Goal: Task Accomplishment & Management: Use online tool/utility

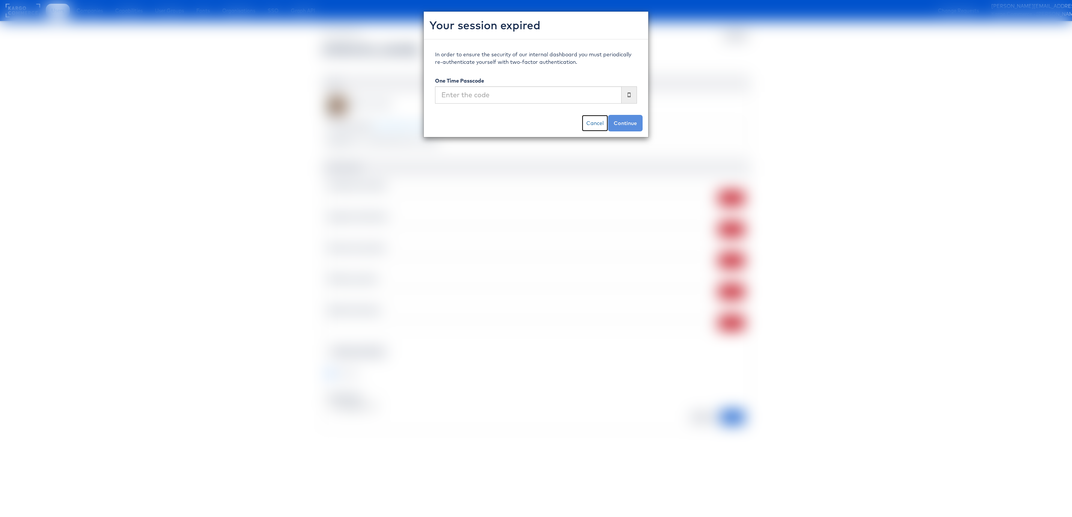
click at [597, 119] on link "Cancel" at bounding box center [595, 123] width 26 height 17
click at [596, 124] on link "Cancel" at bounding box center [595, 123] width 26 height 17
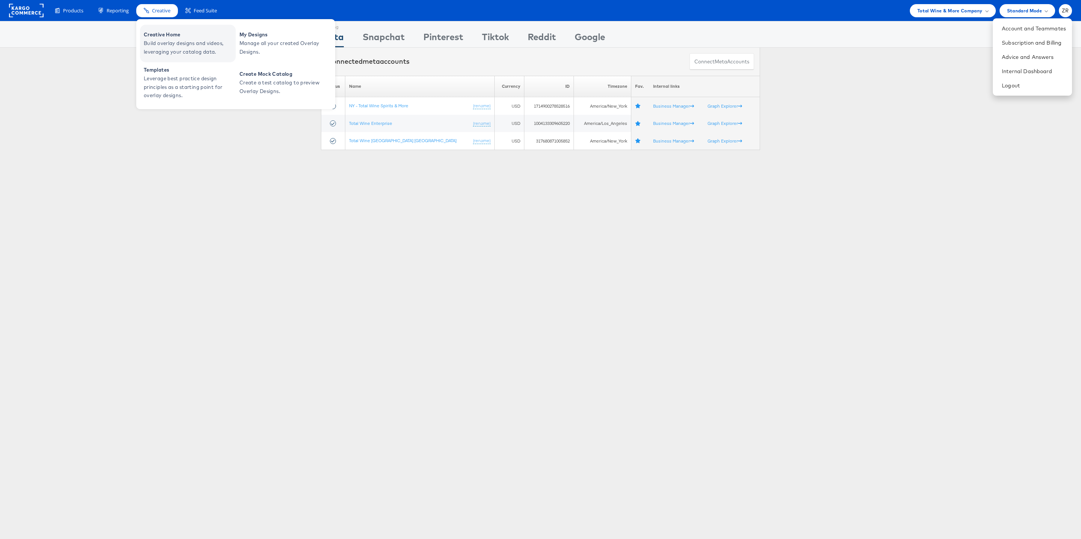
click at [175, 40] on span "Build overlay designs and videos, leveraging your catalog data." at bounding box center [189, 47] width 90 height 17
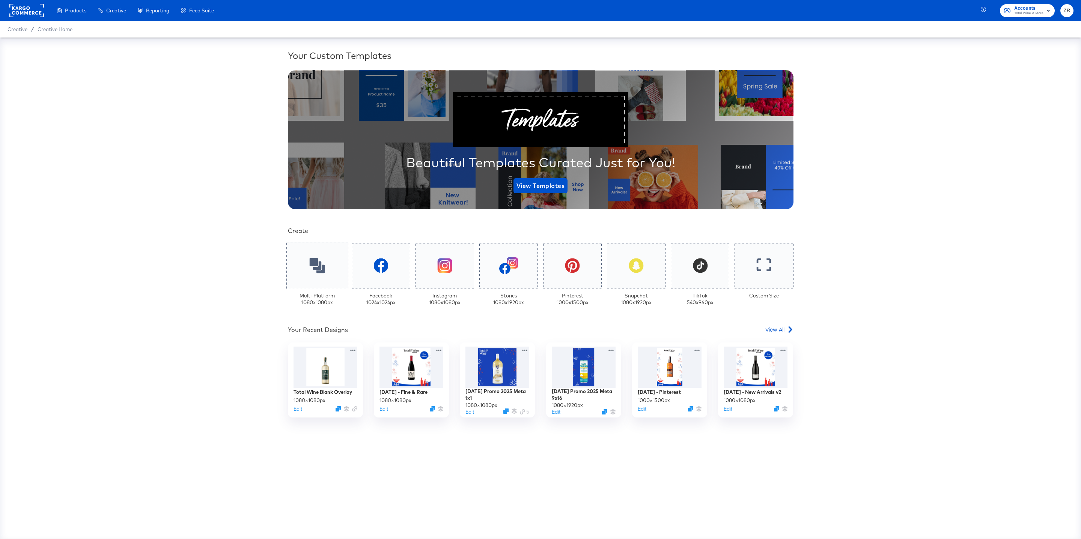
click at [323, 262] on icon at bounding box center [316, 265] width 15 height 15
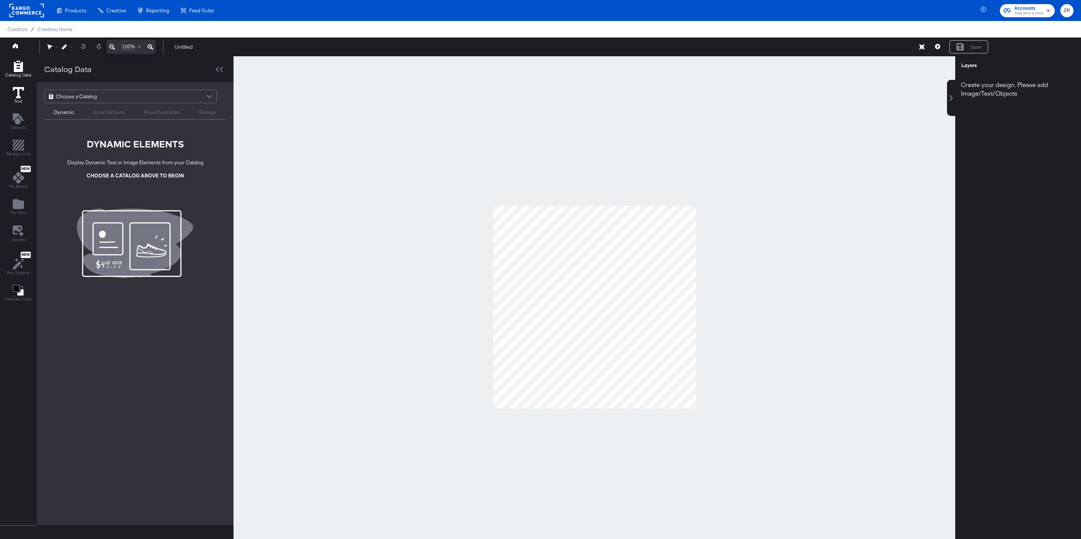
click at [17, 98] on div "Text" at bounding box center [18, 95] width 11 height 17
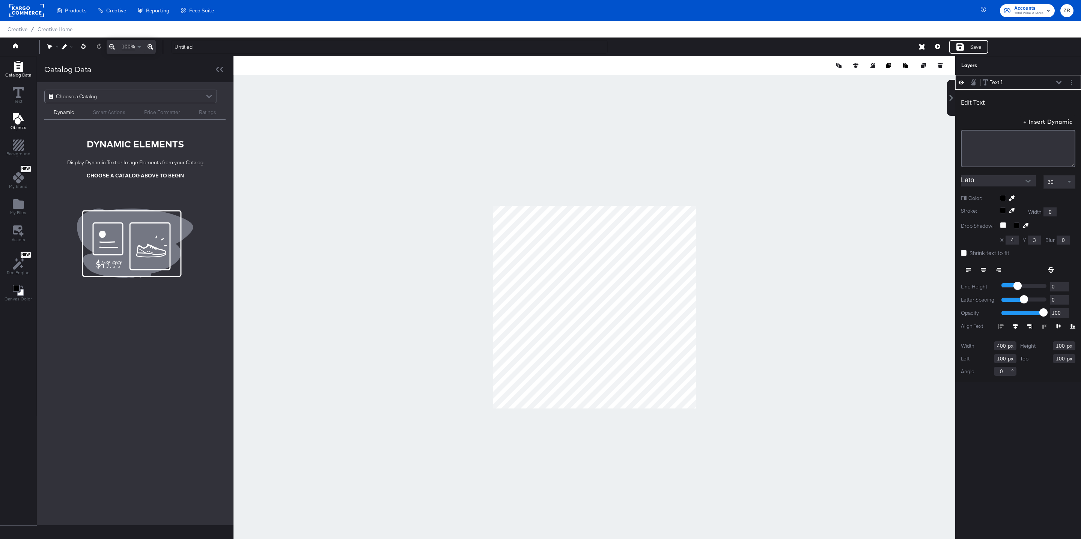
click at [17, 122] on icon "Add Text" at bounding box center [17, 118] width 11 height 11
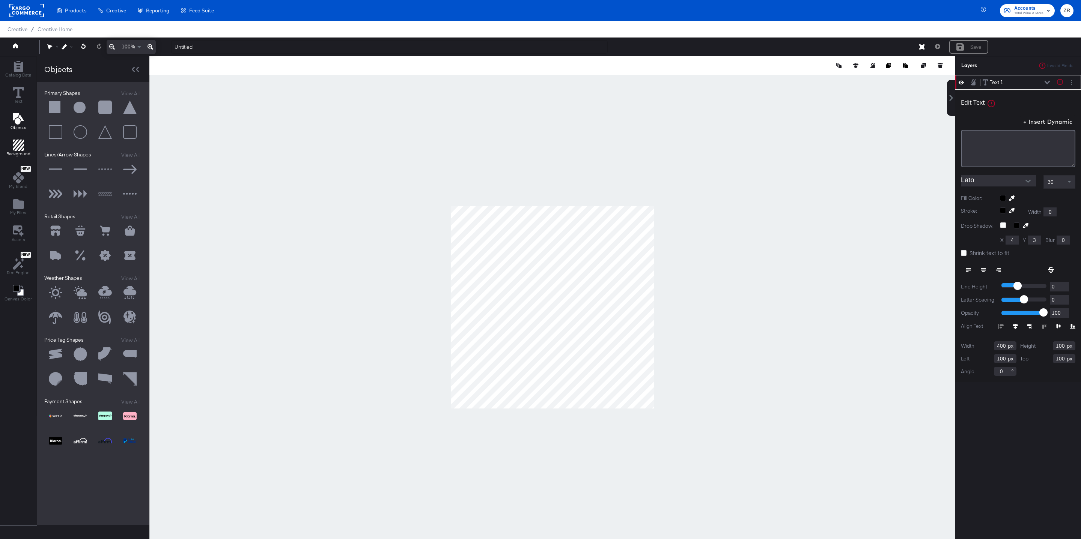
click at [18, 149] on icon "Add Rectangle" at bounding box center [18, 145] width 11 height 11
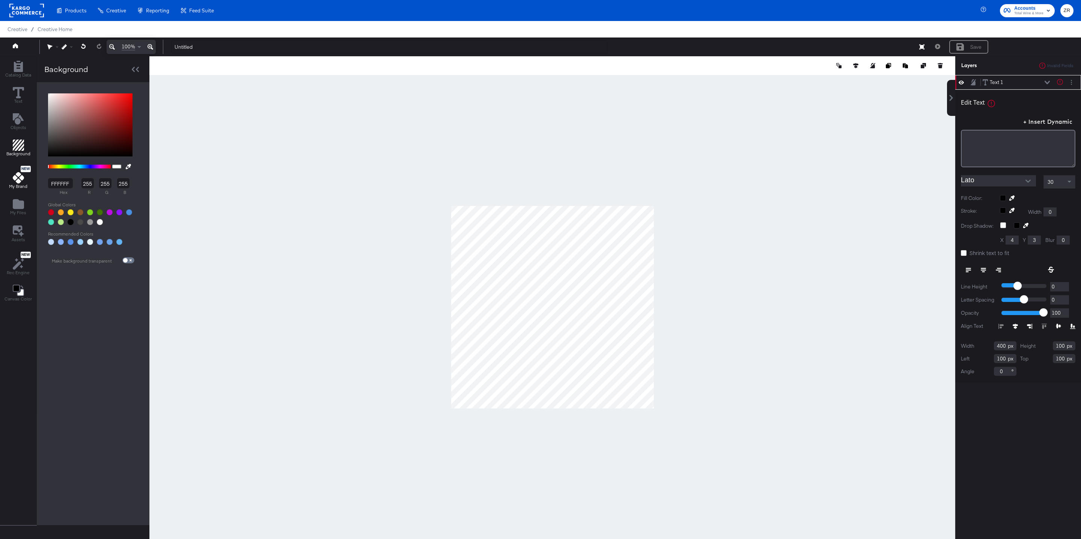
click at [15, 179] on icon at bounding box center [18, 177] width 11 height 11
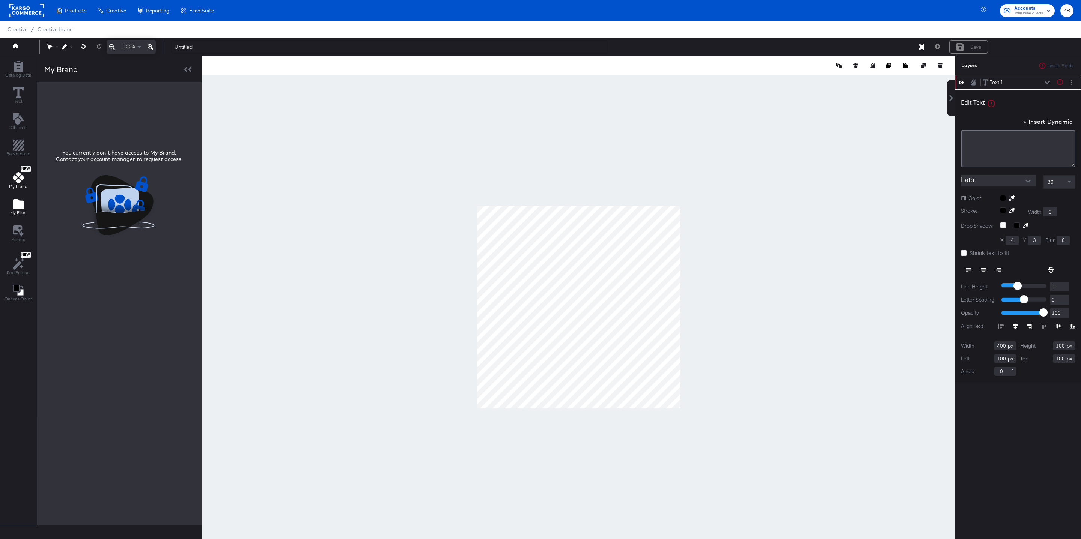
click at [21, 212] on span "My Files" at bounding box center [18, 213] width 16 height 6
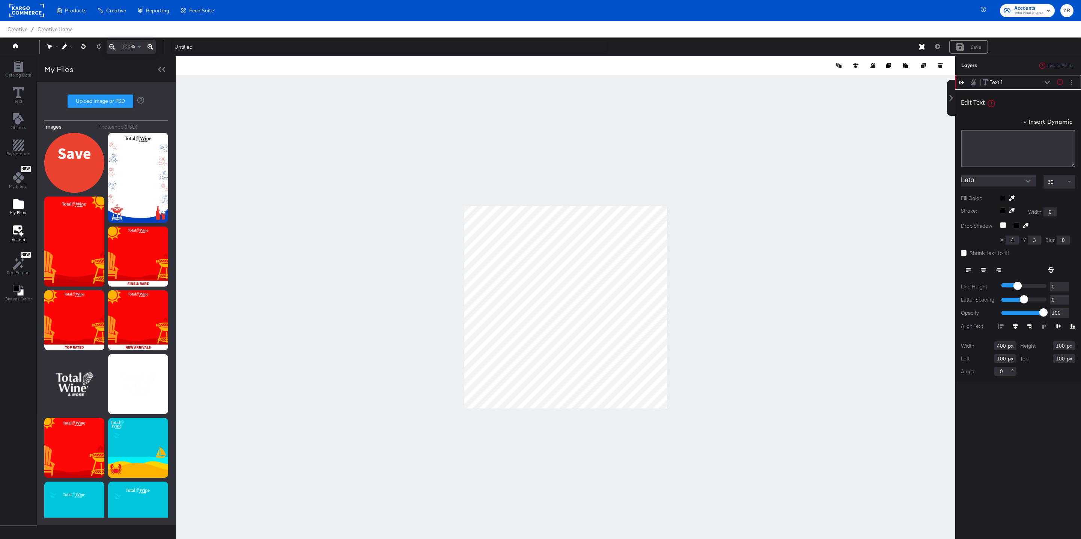
click at [18, 236] on icon at bounding box center [18, 231] width 11 height 12
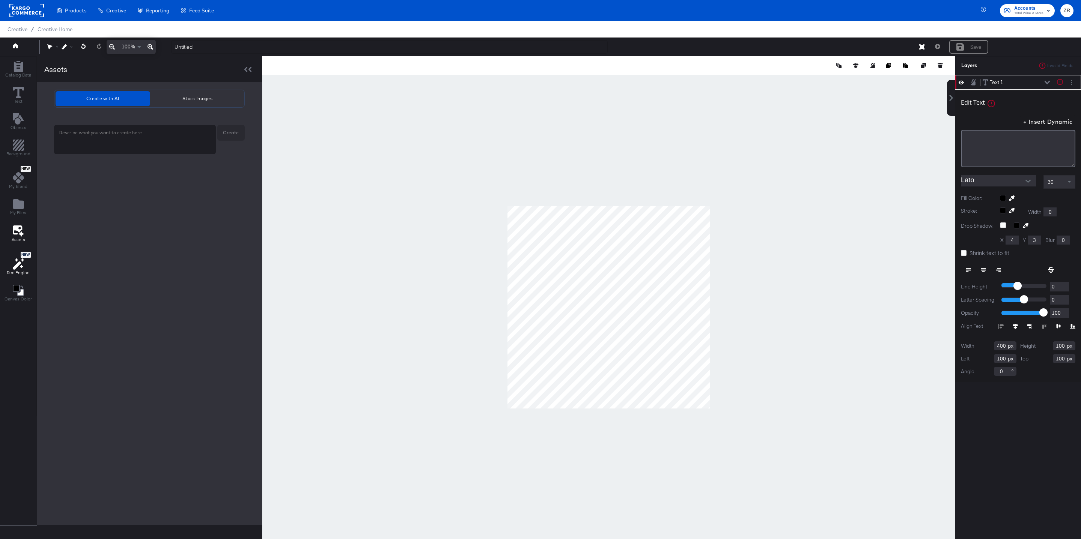
click at [17, 263] on icon at bounding box center [18, 264] width 11 height 12
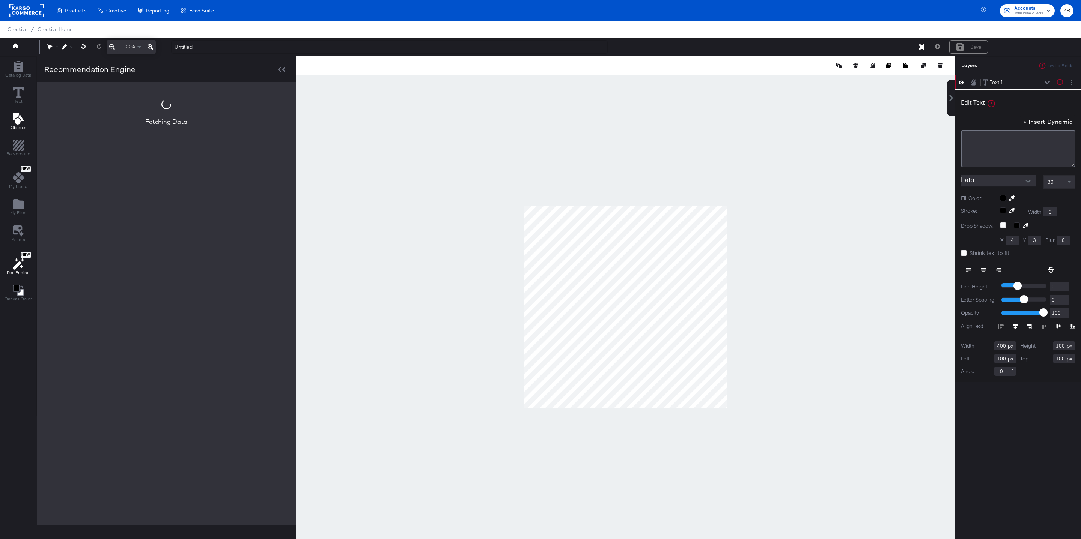
click at [16, 127] on span "Objects" at bounding box center [19, 128] width 16 height 6
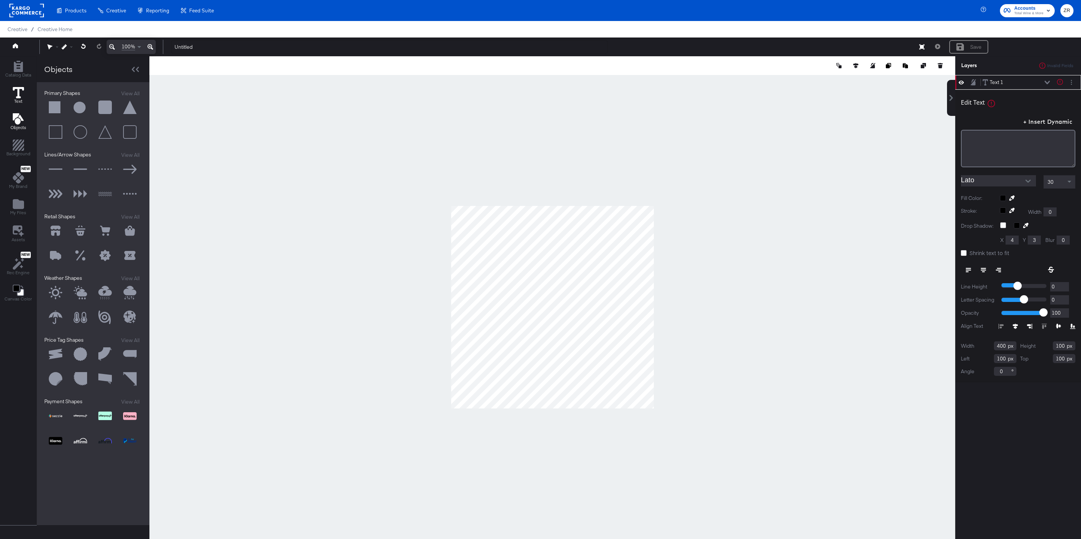
click at [21, 95] on icon at bounding box center [18, 92] width 11 height 11
click at [19, 74] on span "Catalog Data" at bounding box center [18, 75] width 26 height 6
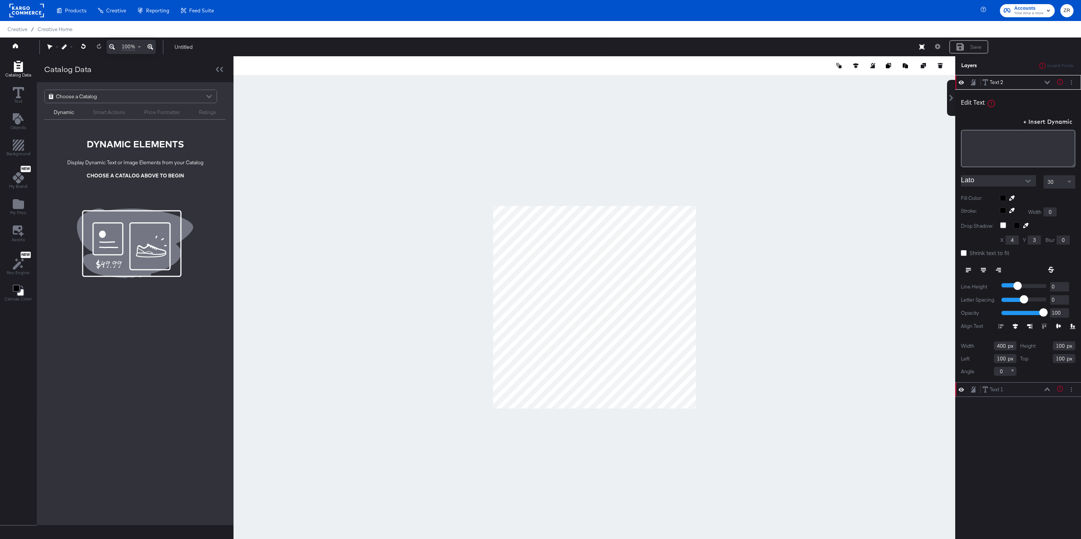
click at [120, 96] on div "Choose a Catalog" at bounding box center [131, 96] width 172 height 13
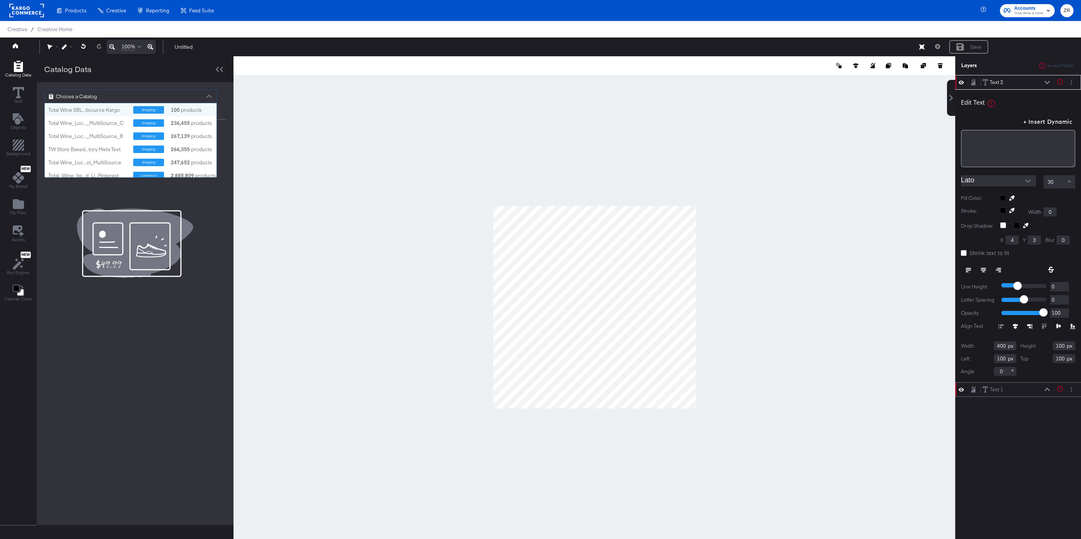
scroll to position [74, 171]
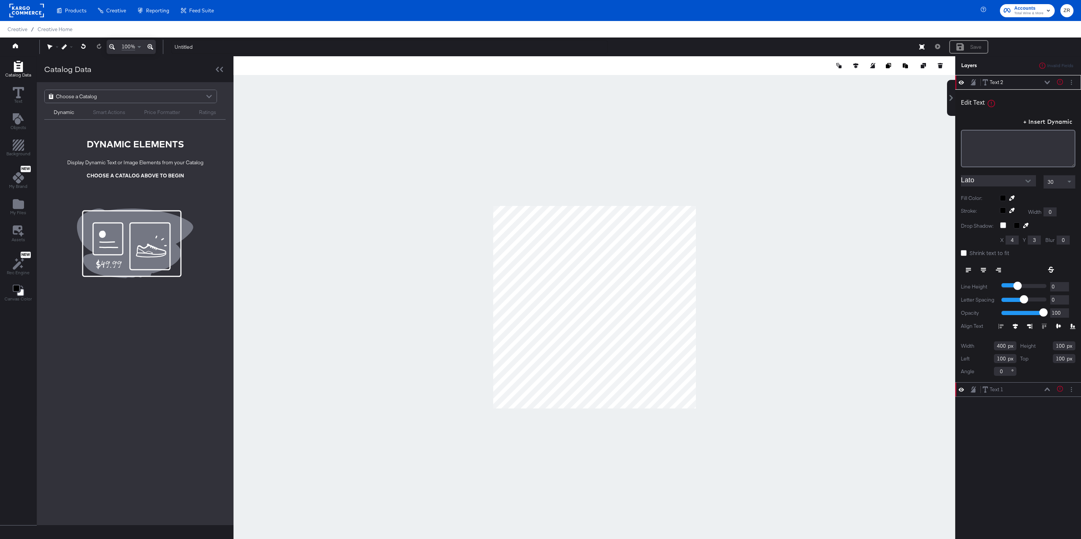
click at [129, 73] on div "Catalog Data" at bounding box center [135, 69] width 197 height 26
click at [137, 96] on div "Choose a Catalog" at bounding box center [131, 96] width 172 height 13
click at [141, 75] on div "Catalog Data" at bounding box center [135, 69] width 197 height 26
click at [18, 99] on span "Text" at bounding box center [18, 101] width 8 height 6
click at [16, 120] on icon "Add Text" at bounding box center [17, 118] width 11 height 11
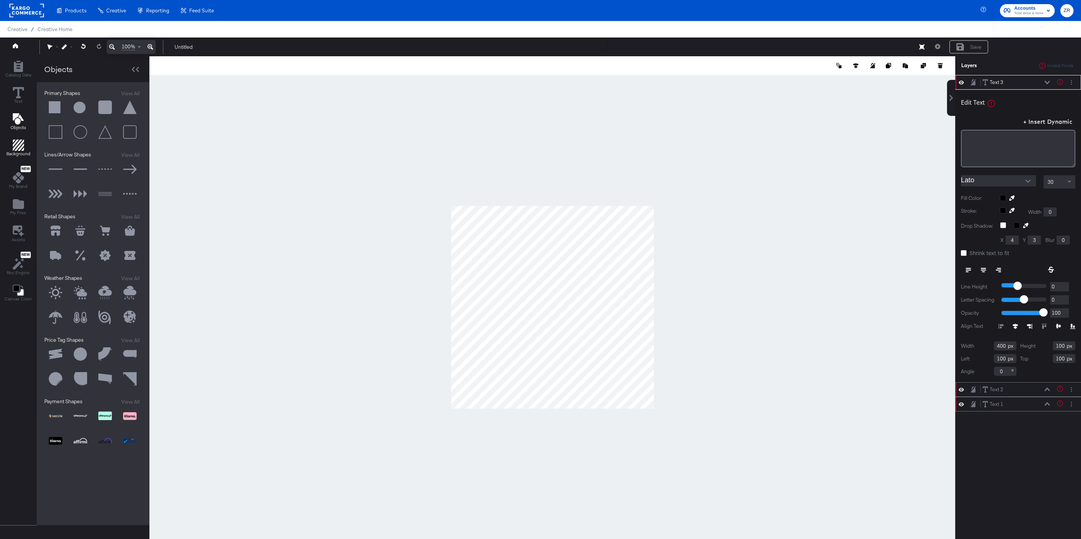
click at [15, 150] on icon "Add Rectangle" at bounding box center [18, 145] width 11 height 11
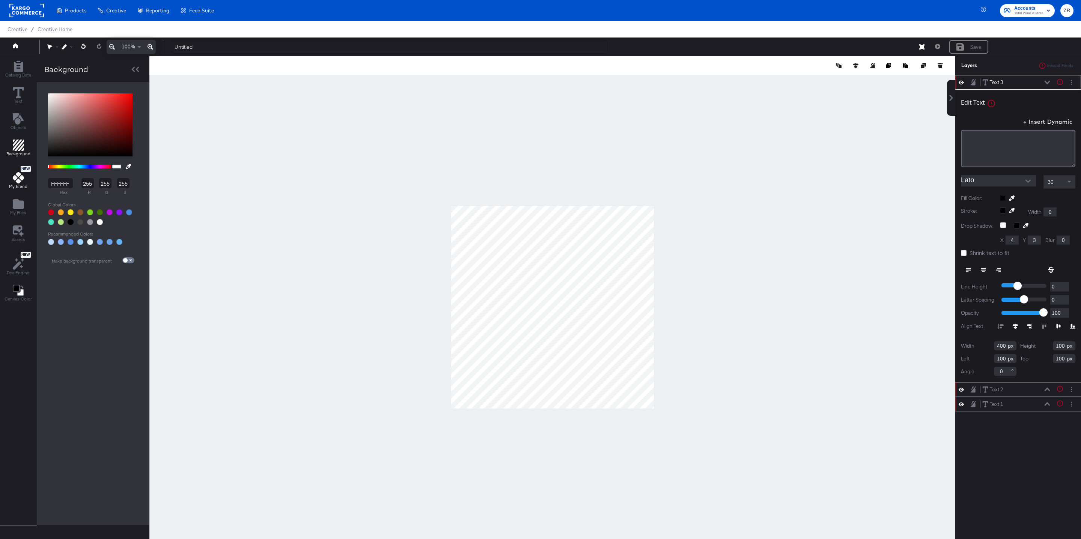
click at [21, 183] on icon at bounding box center [18, 177] width 11 height 11
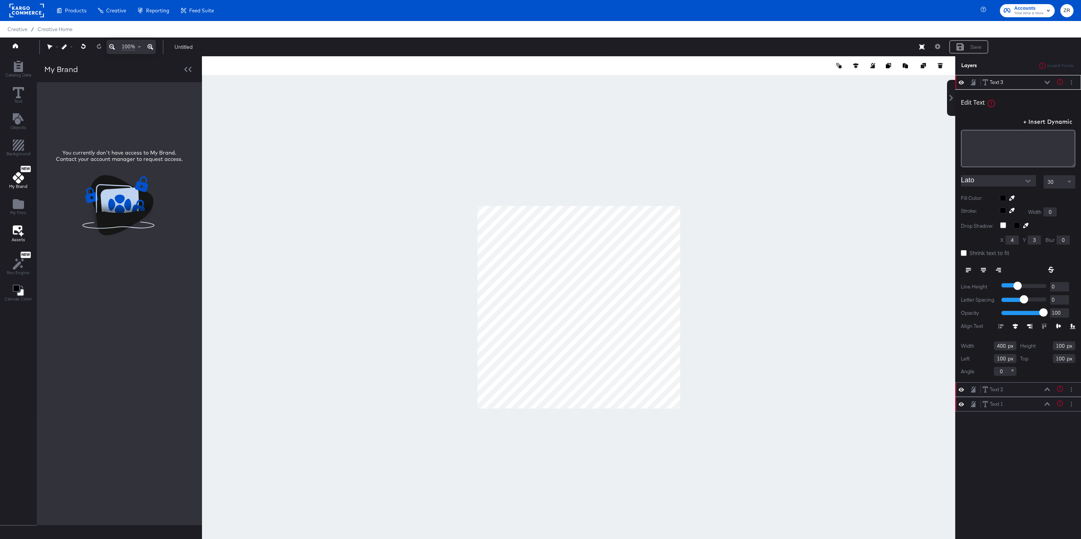
click at [12, 213] on span "My Files" at bounding box center [18, 213] width 16 height 6
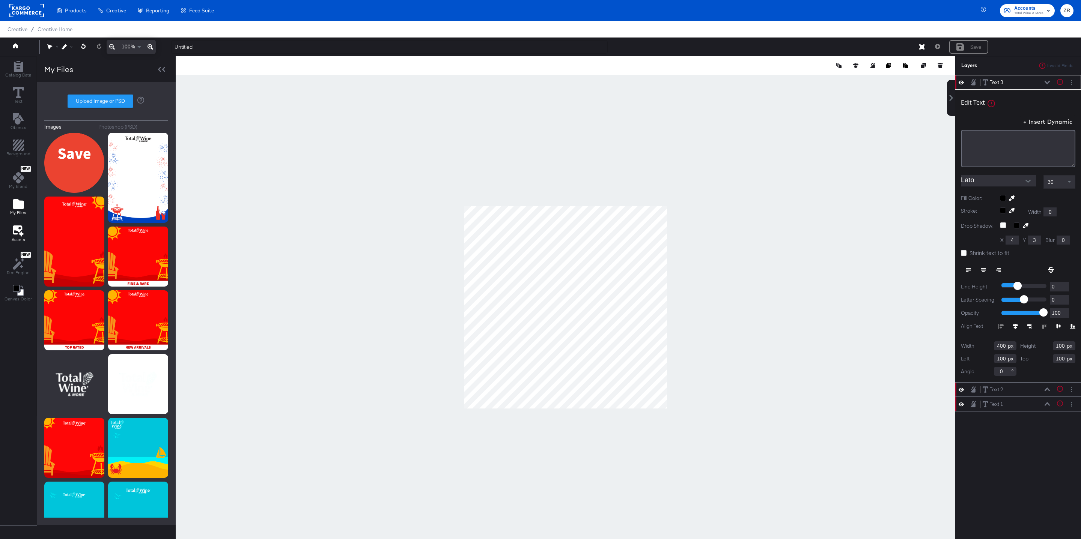
click at [17, 237] on icon at bounding box center [18, 231] width 11 height 12
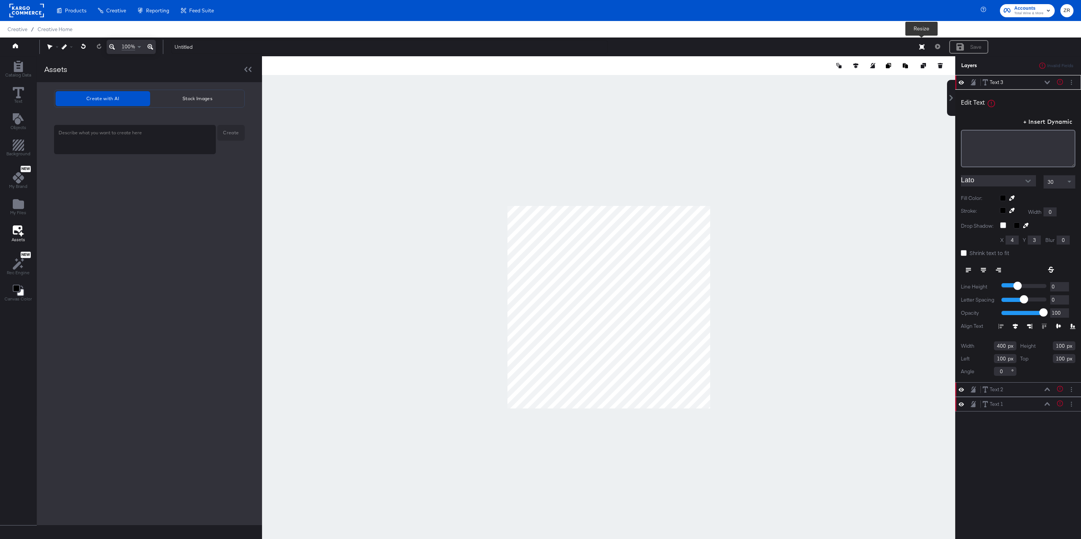
click at [922, 48] on icon at bounding box center [921, 46] width 5 height 5
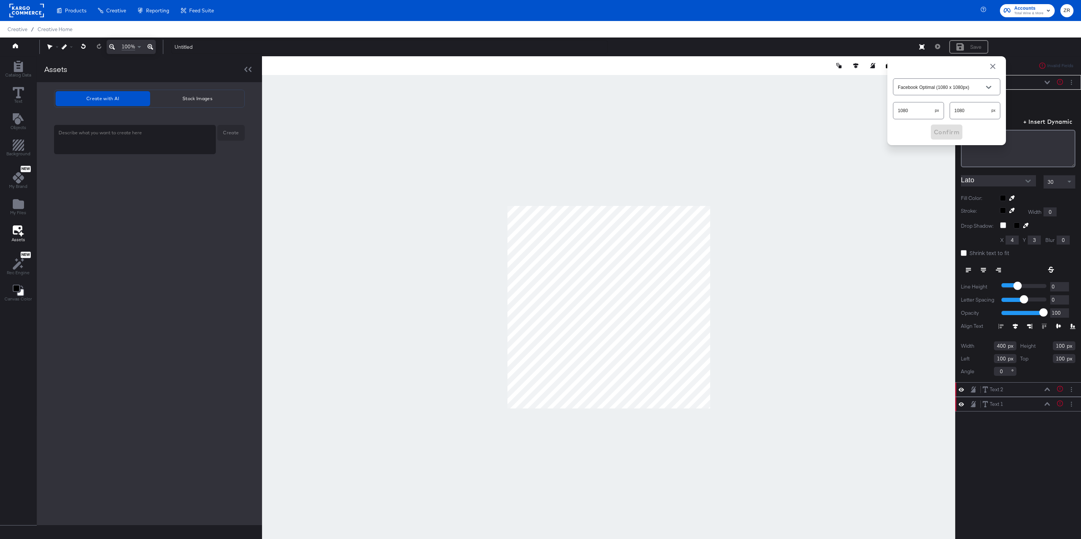
click at [939, 49] on div "Save" at bounding box center [958, 47] width 59 height 14
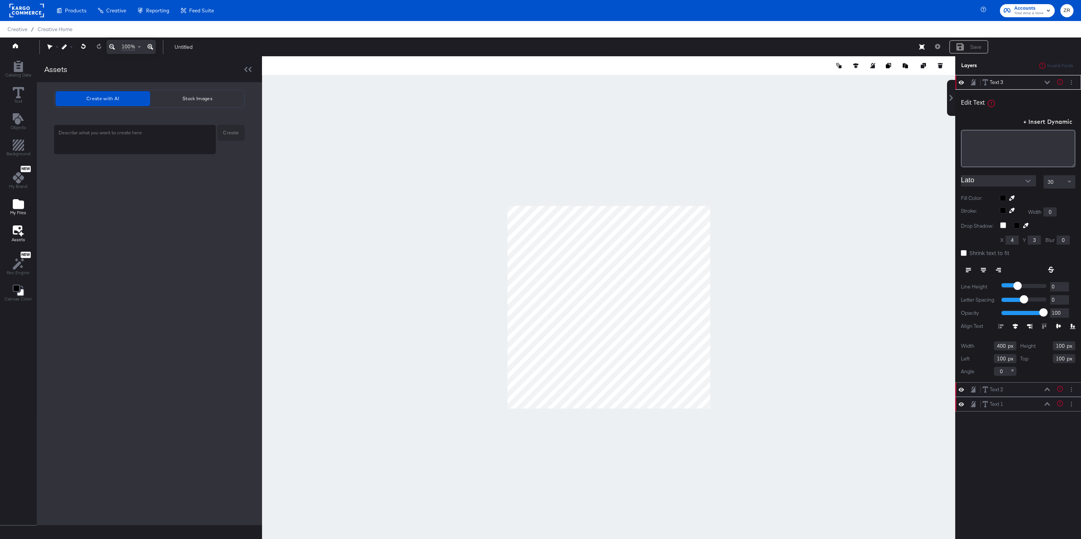
click at [19, 209] on icon "Add Files" at bounding box center [18, 204] width 11 height 10
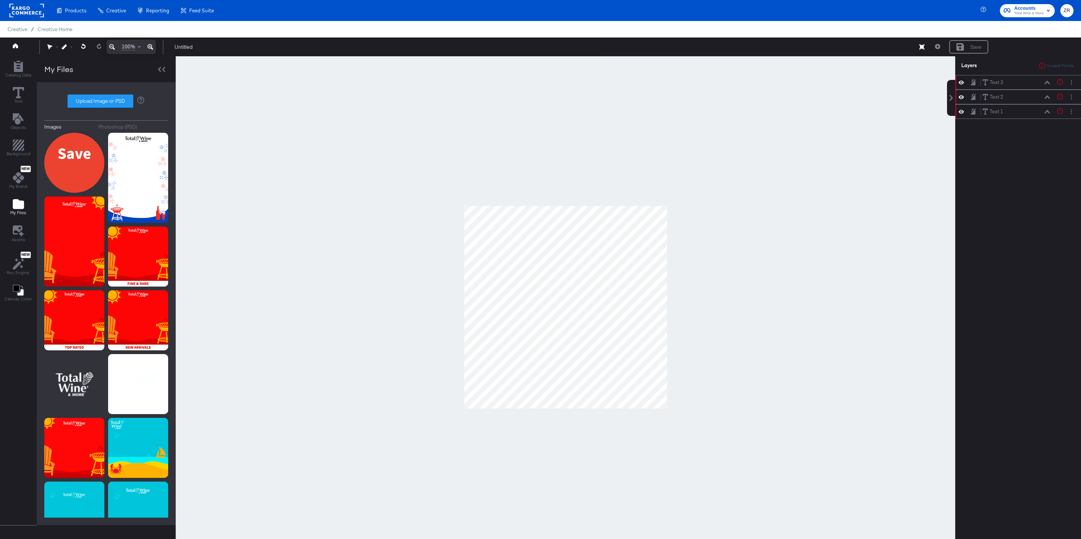
click at [22, 30] on span "Creative" at bounding box center [18, 29] width 20 height 6
click at [50, 30] on span "Creative Home" at bounding box center [55, 29] width 35 height 6
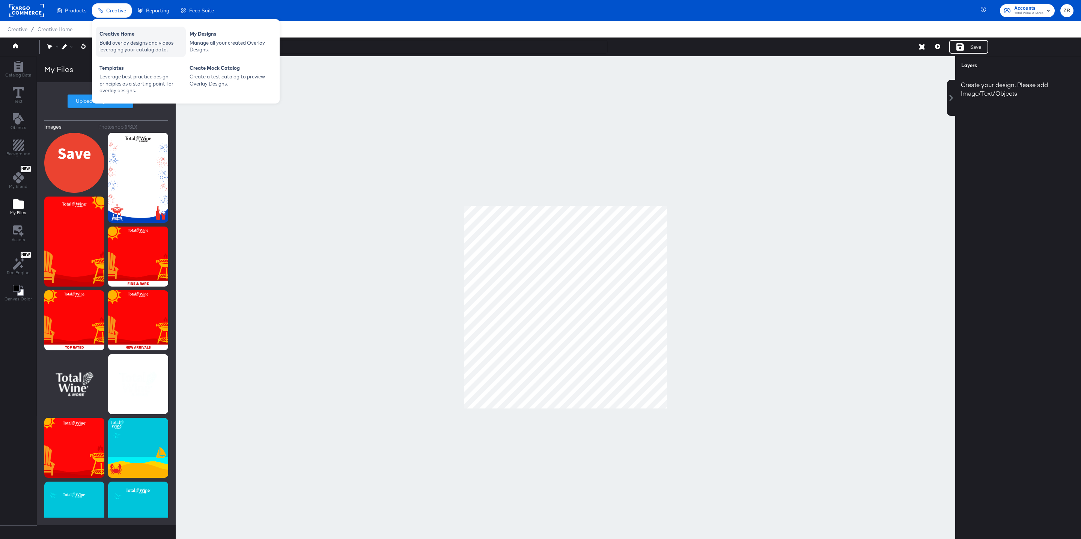
click at [124, 32] on div "Creative Home" at bounding box center [140, 34] width 83 height 9
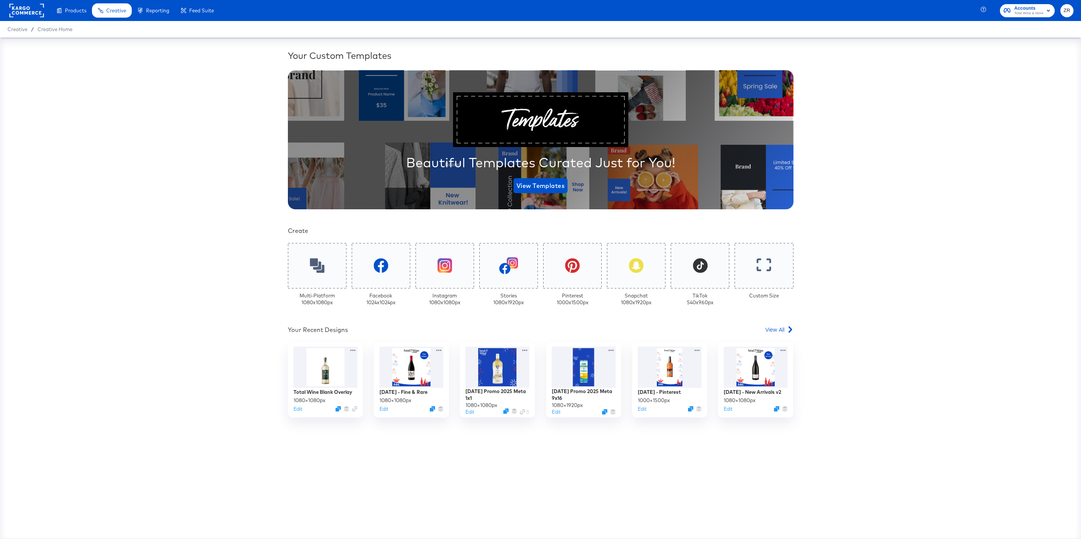
click at [1037, 12] on span "Total Wine & More" at bounding box center [1028, 14] width 29 height 6
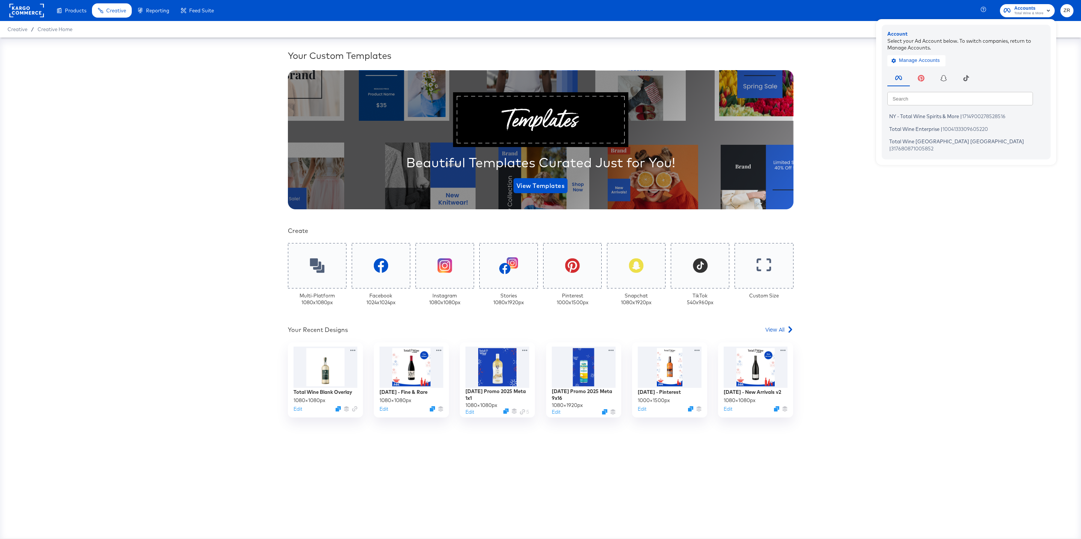
click at [1067, 13] on span "ZR" at bounding box center [1066, 10] width 7 height 9
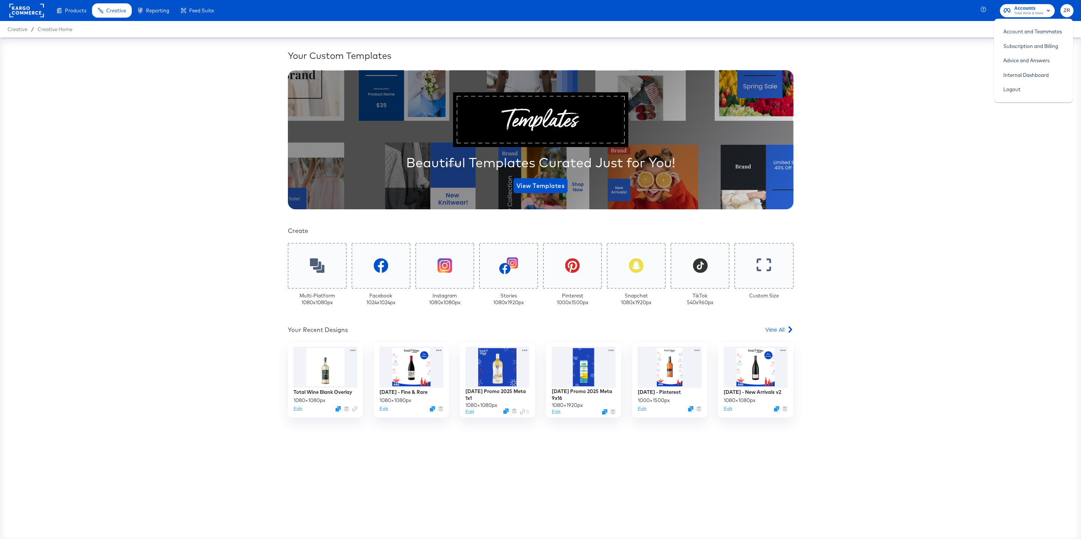
click at [18, 17] on rect at bounding box center [26, 11] width 35 height 14
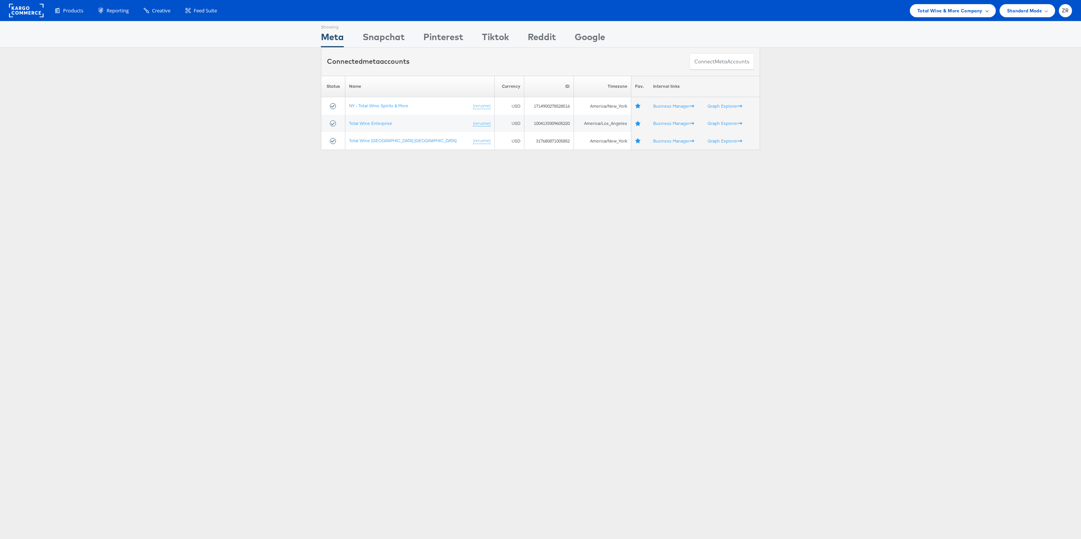
click at [962, 13] on span "Total Wine & More Company" at bounding box center [949, 11] width 65 height 8
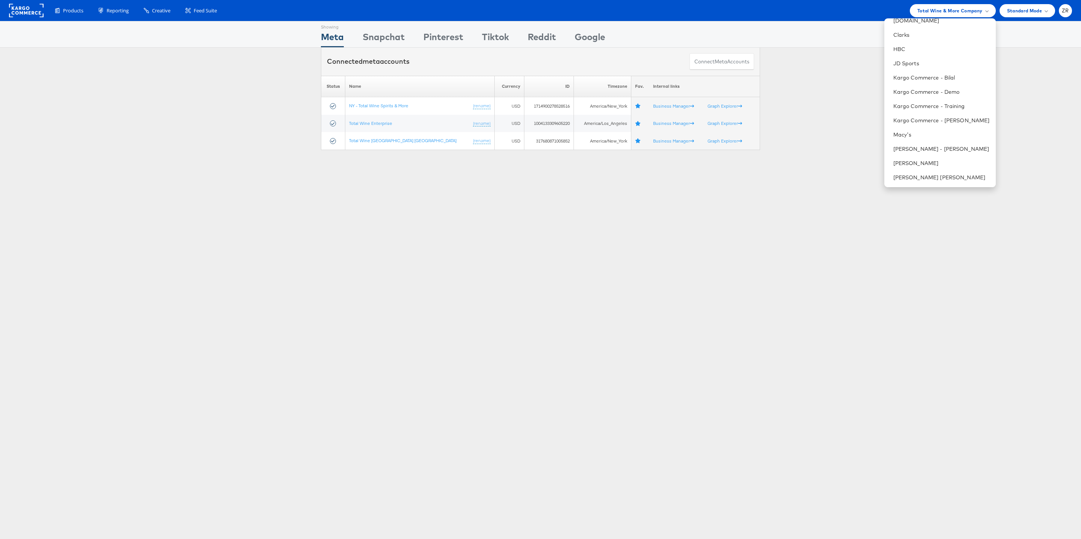
scroll to position [108, 0]
click at [931, 159] on link "Kargo Commerce - [PERSON_NAME]" at bounding box center [941, 162] width 96 height 8
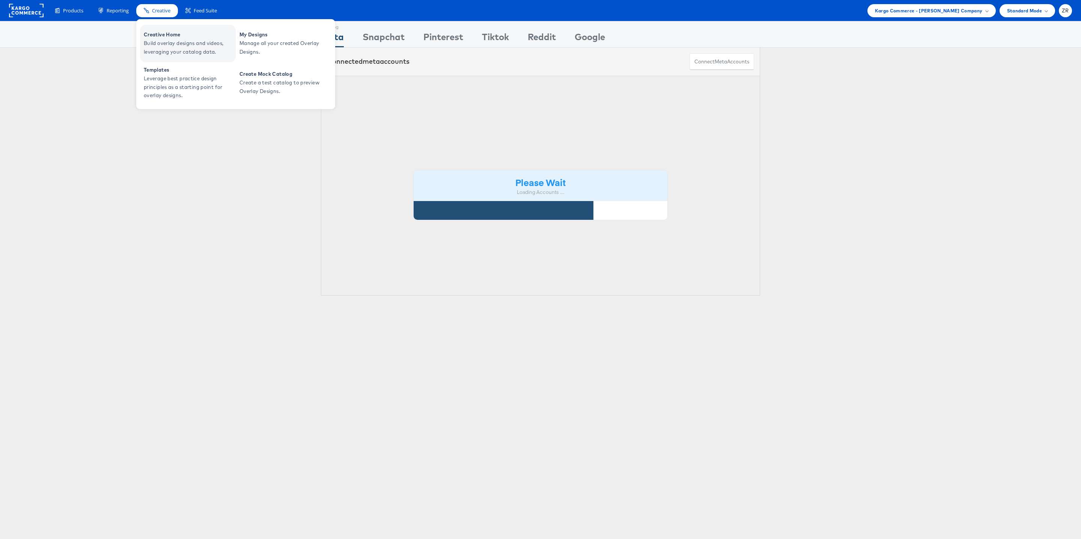
click at [166, 43] on span "Build overlay designs and videos, leveraging your catalog data." at bounding box center [189, 47] width 90 height 17
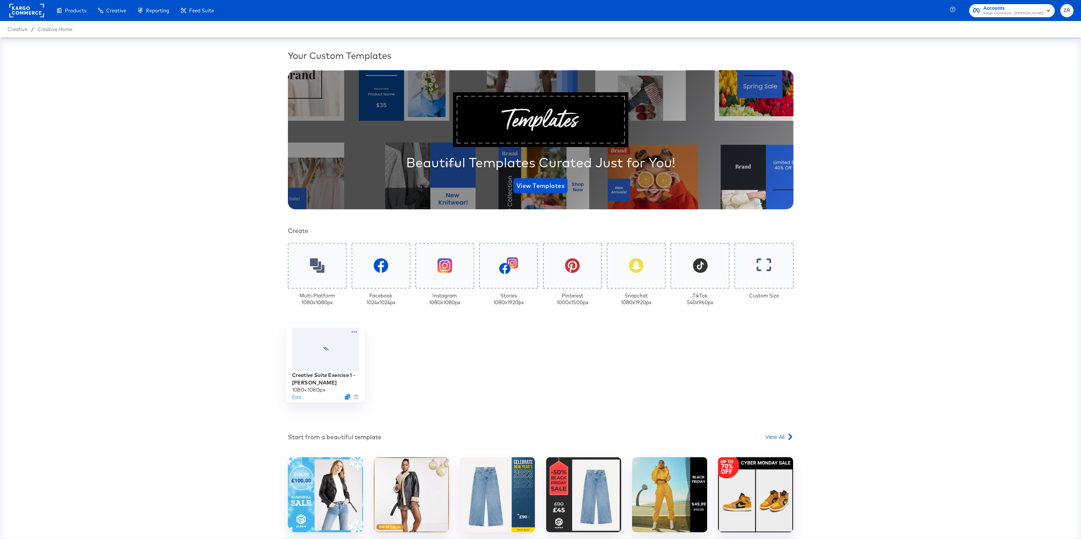
scroll to position [35, 0]
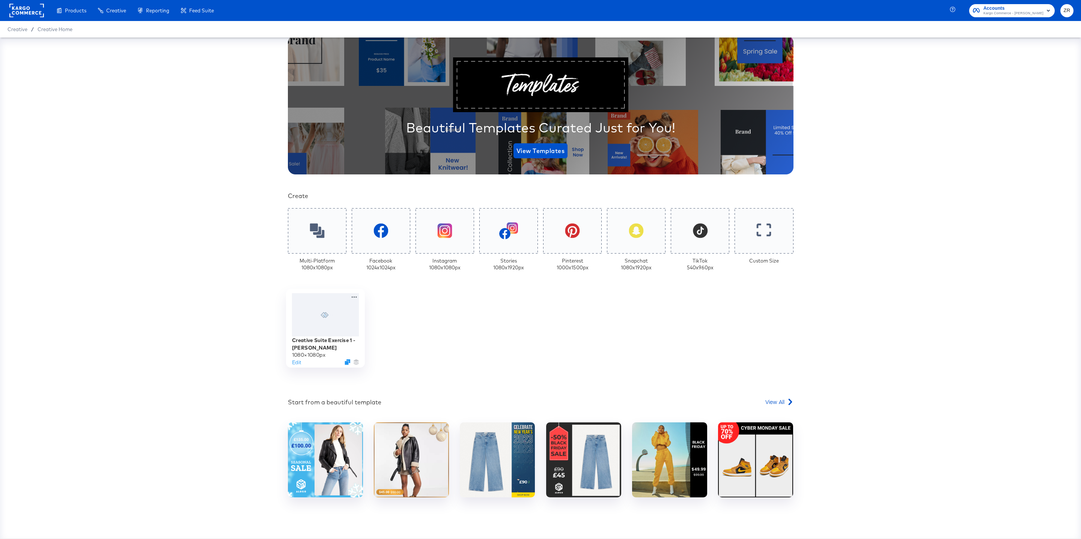
click at [334, 317] on div at bounding box center [325, 315] width 67 height 44
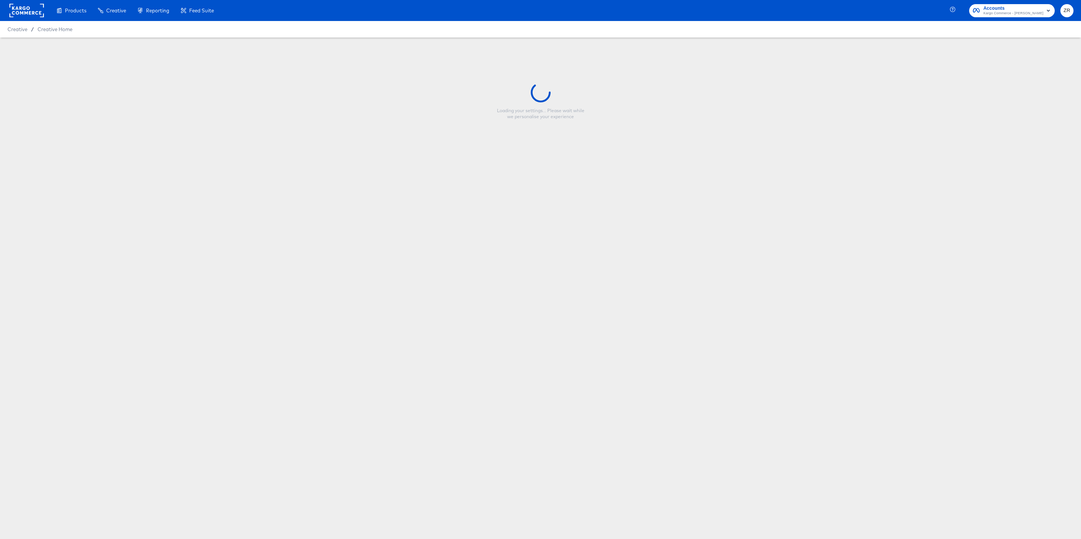
type input "Creative Suite Exercise 1 - [PERSON_NAME]"
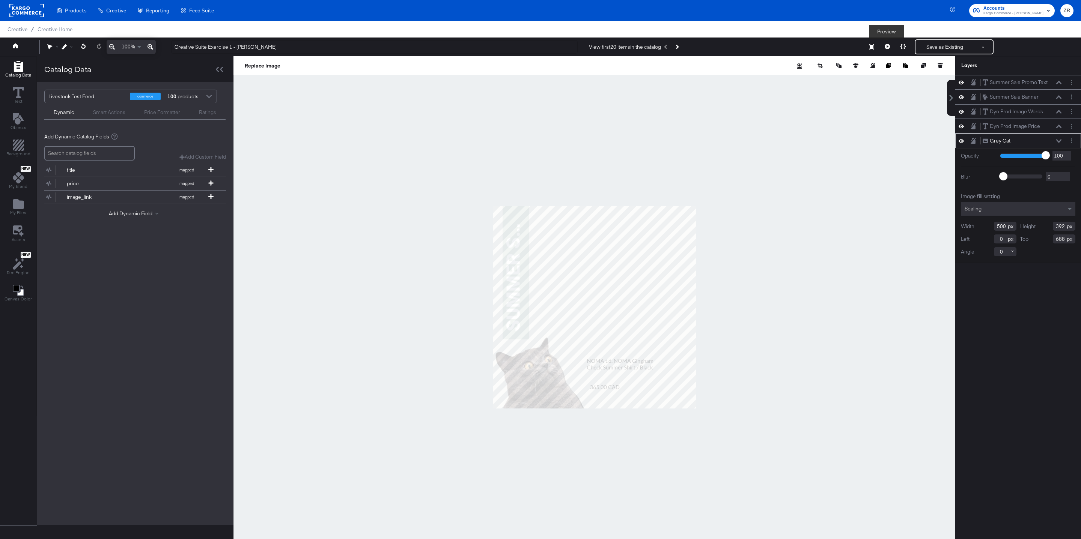
click at [887, 47] on icon at bounding box center [886, 46] width 5 height 5
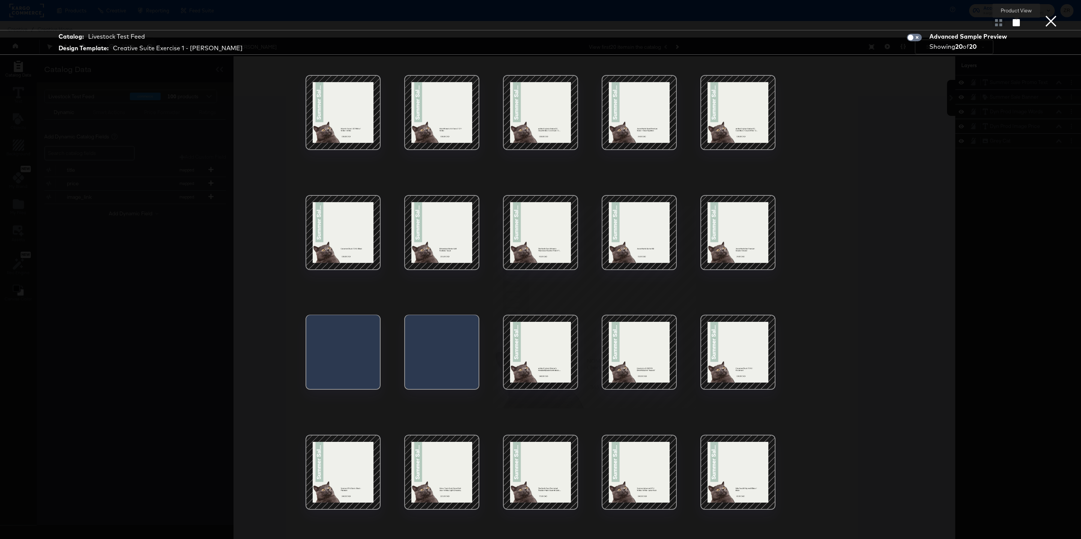
click at [1019, 24] on icon "button" at bounding box center [1015, 22] width 7 height 7
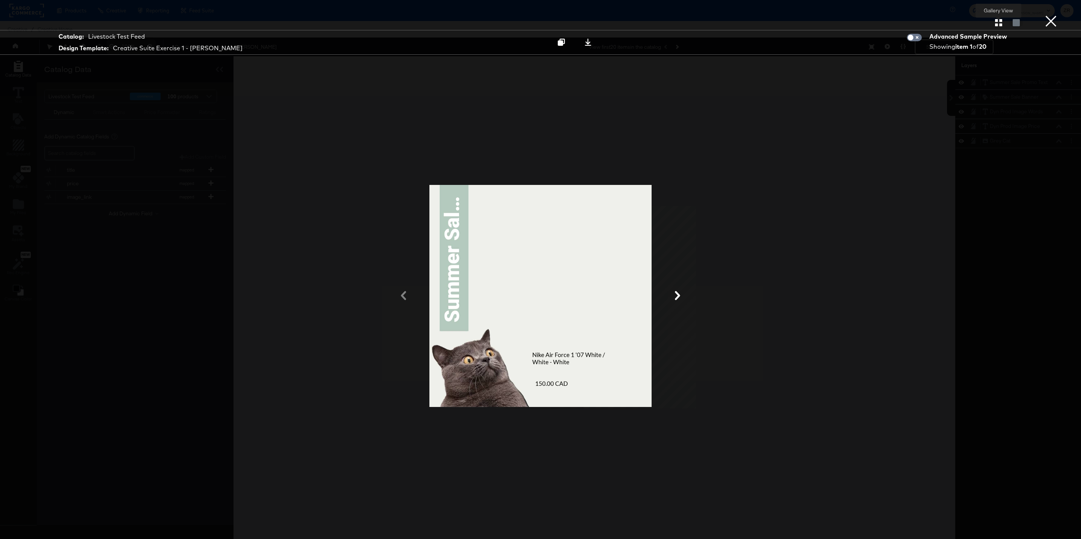
click at [997, 26] on icon "button" at bounding box center [998, 22] width 7 height 7
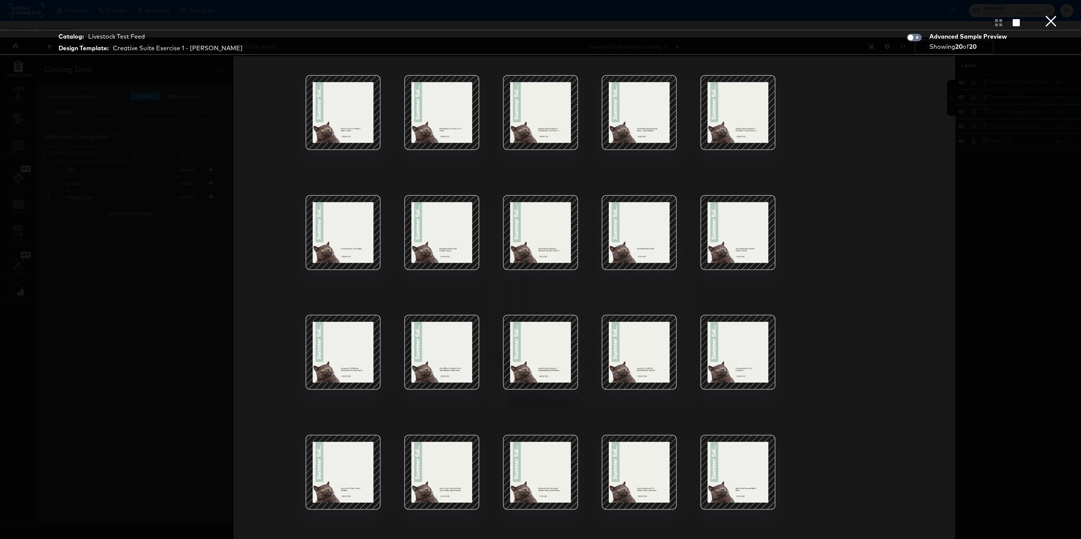
click at [1052, 15] on button "×" at bounding box center [1050, 7] width 15 height 15
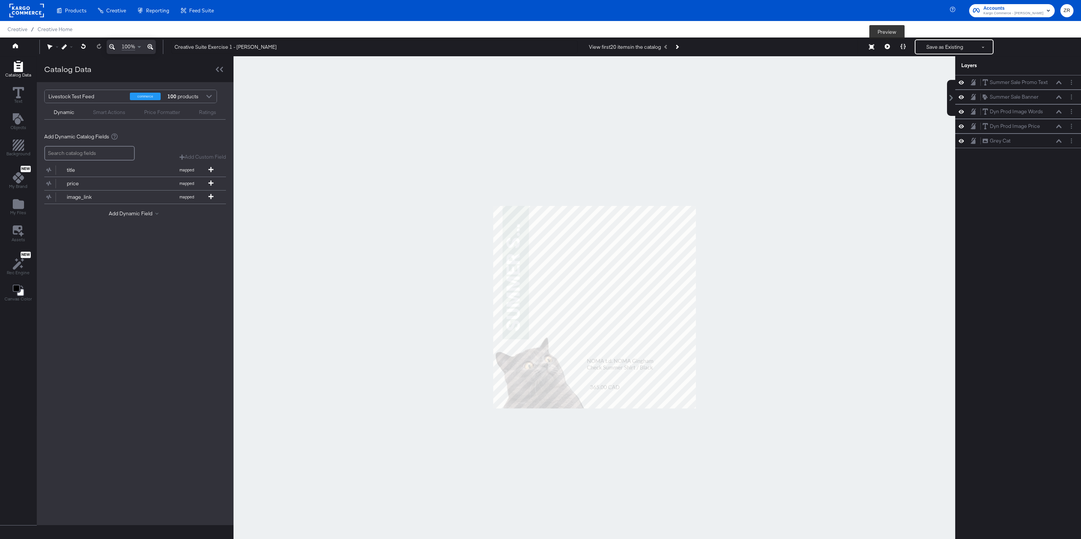
click at [887, 48] on icon at bounding box center [886, 46] width 5 height 5
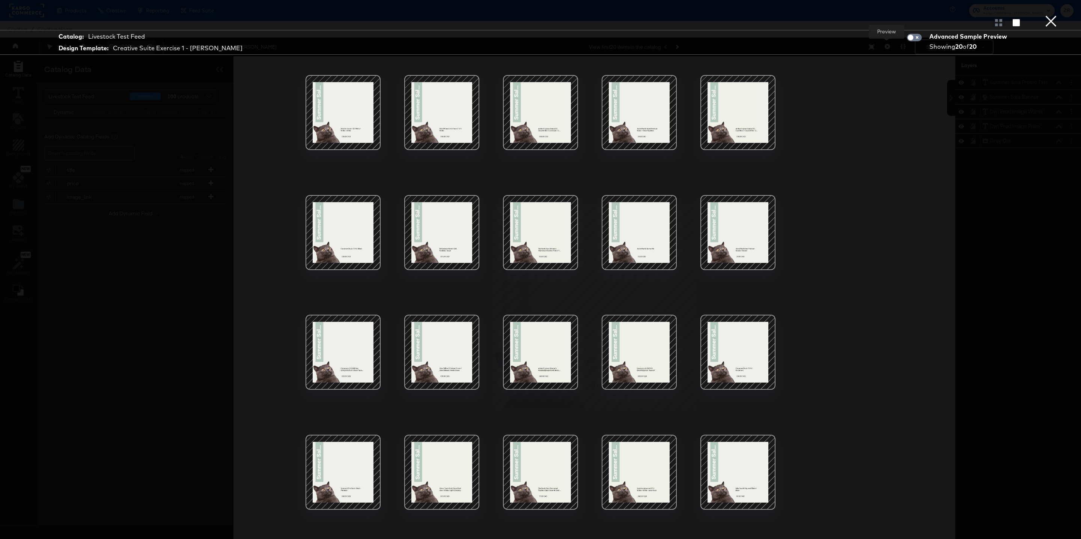
click at [1049, 15] on button "×" at bounding box center [1050, 7] width 15 height 15
